Goal: Obtain resource: Download file/media

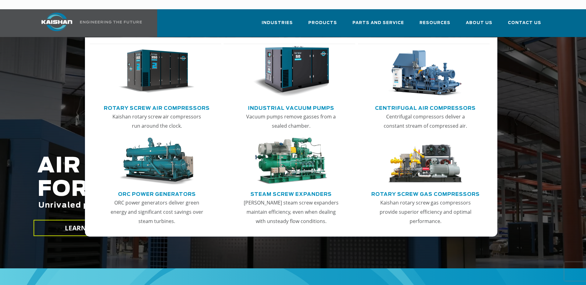
click at [155, 65] on img "Main menu" at bounding box center [157, 71] width 76 height 51
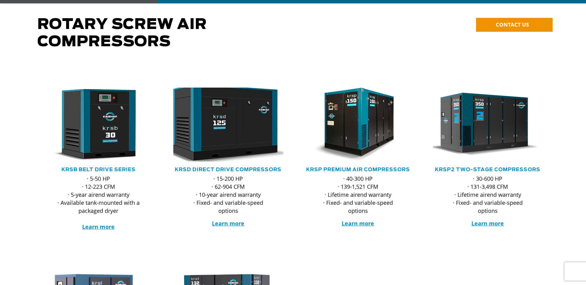
scroll to position [62, 0]
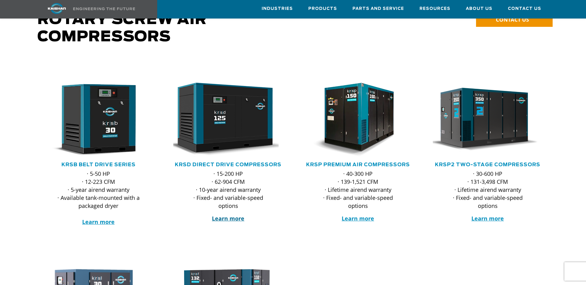
click at [229, 215] on strong "Learn more" at bounding box center [228, 218] width 32 height 7
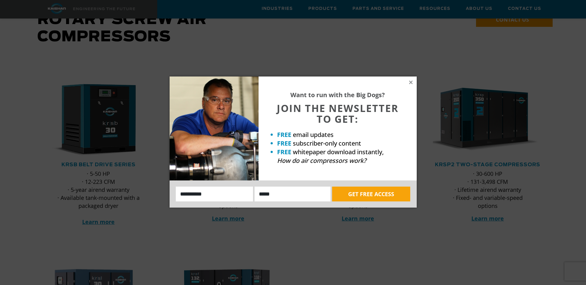
click at [208, 198] on input "Name:" at bounding box center [215, 194] width 78 height 15
type input "****"
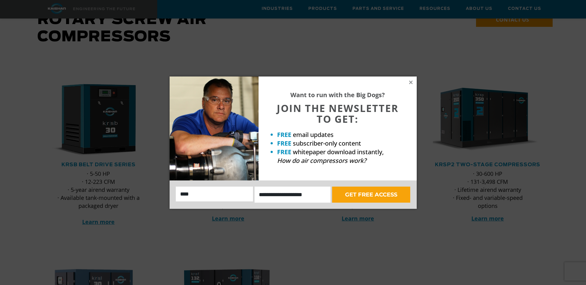
type input "**********"
click at [398, 199] on button "GET FREE ACCESS" at bounding box center [371, 195] width 78 height 16
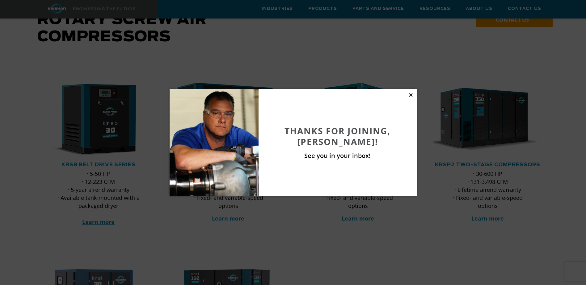
drag, startPoint x: 407, startPoint y: 95, endPoint x: 410, endPoint y: 93, distance: 3.5
click at [407, 95] on div "Thanks for joining, JAKE! See you in your inbox!" at bounding box center [337, 142] width 158 height 107
click at [410, 93] on icon at bounding box center [411, 95] width 6 height 6
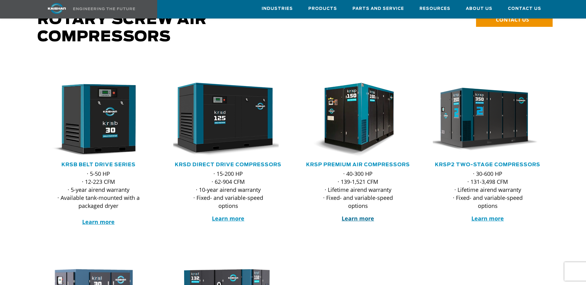
click at [354, 215] on strong "Learn more" at bounding box center [358, 218] width 32 height 7
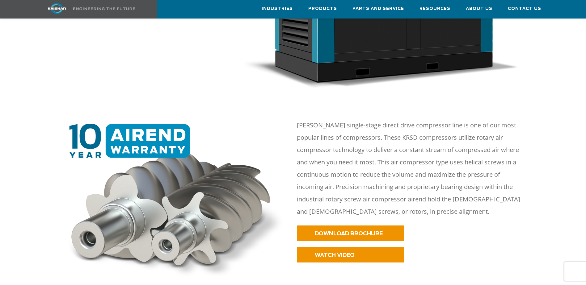
scroll to position [31, 0]
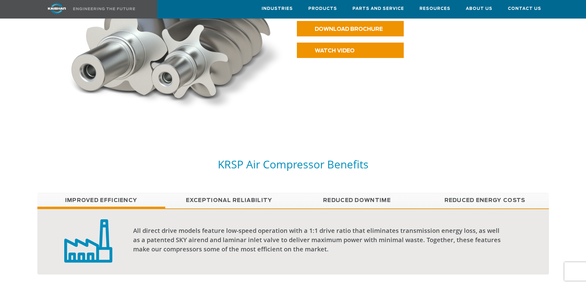
scroll to position [371, 0]
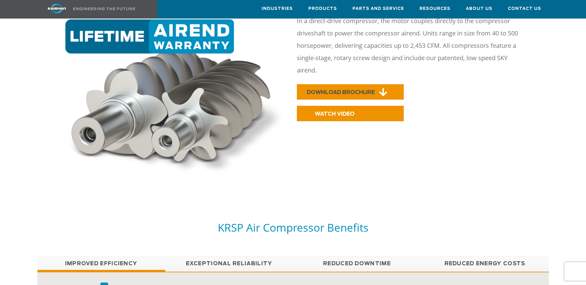
click at [346, 90] on span "DOWNLOAD BROCHURE" at bounding box center [341, 92] width 68 height 5
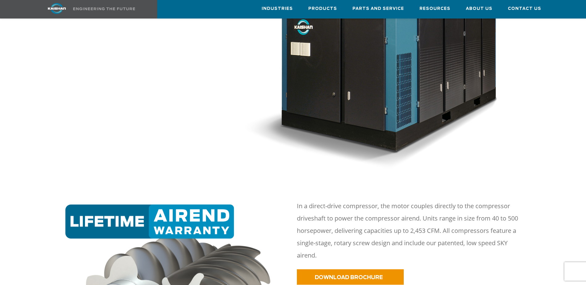
scroll to position [0, 0]
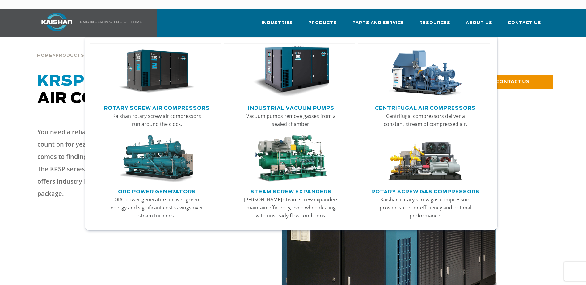
click at [174, 103] on link "Rotary Screw Air Compressors" at bounding box center [157, 107] width 106 height 9
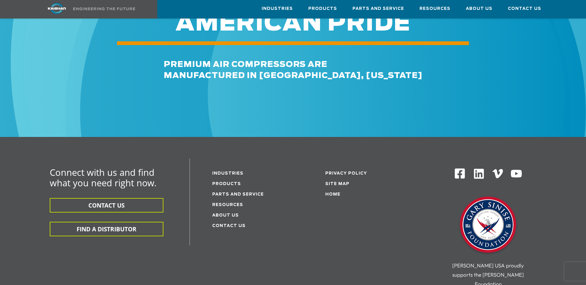
scroll to position [708, 0]
